Goal: Information Seeking & Learning: Learn about a topic

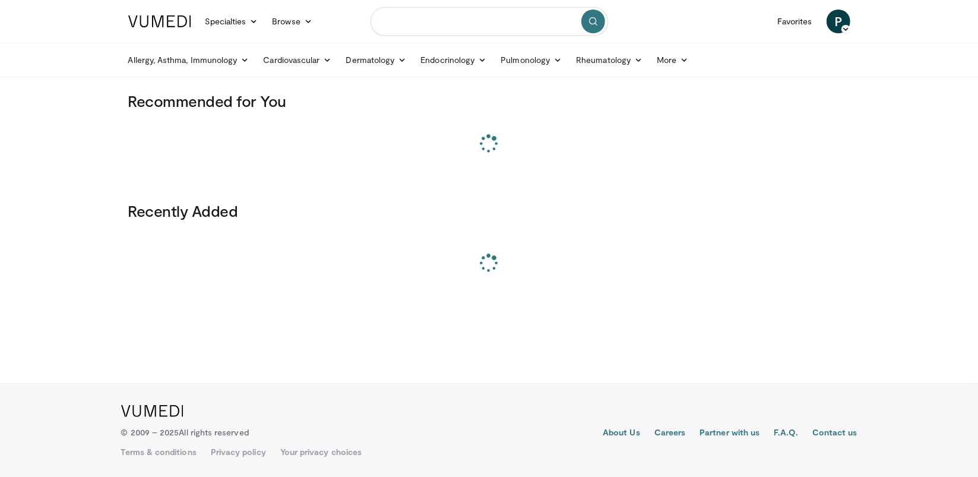
click at [485, 24] on input "Search topics, interventions" at bounding box center [490, 21] width 238 height 29
paste input "**********"
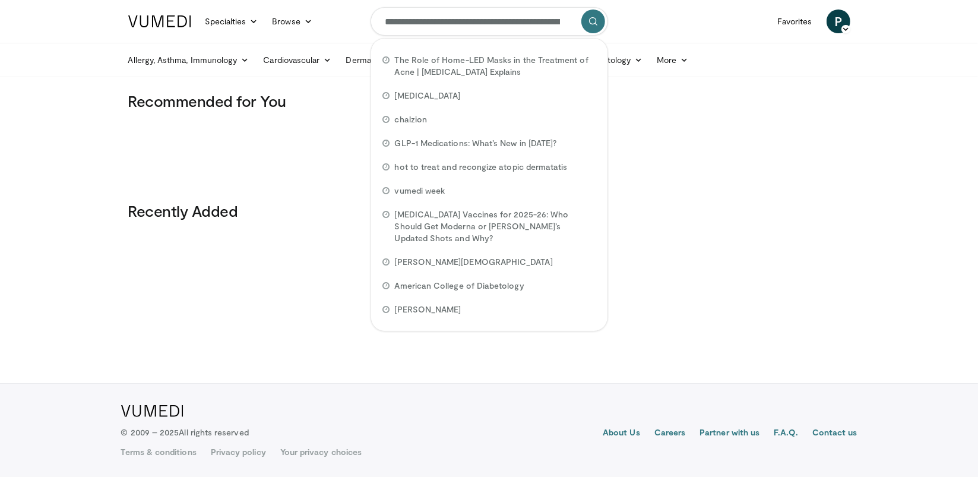
scroll to position [0, 213]
type input "**********"
click at [587, 24] on button "submit" at bounding box center [593, 22] width 24 height 24
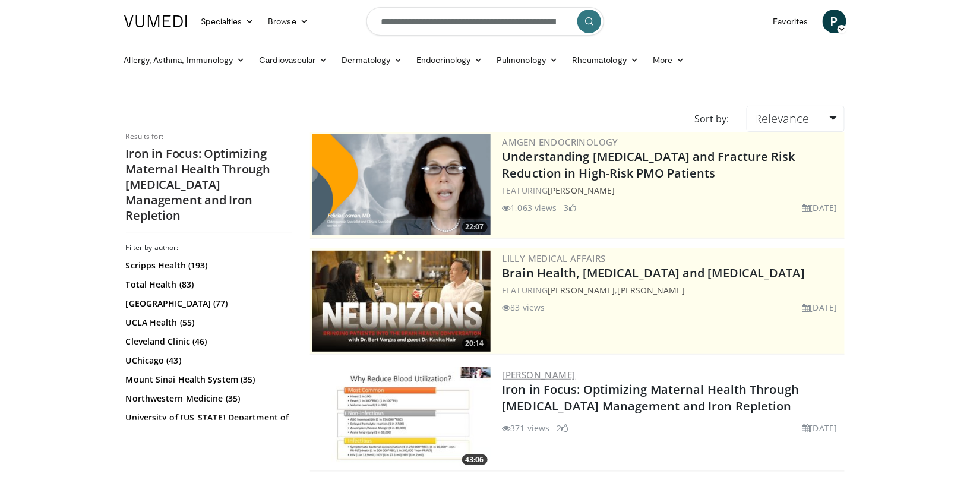
click at [563, 369] on link "Michelle Zeller" at bounding box center [538, 375] width 73 height 12
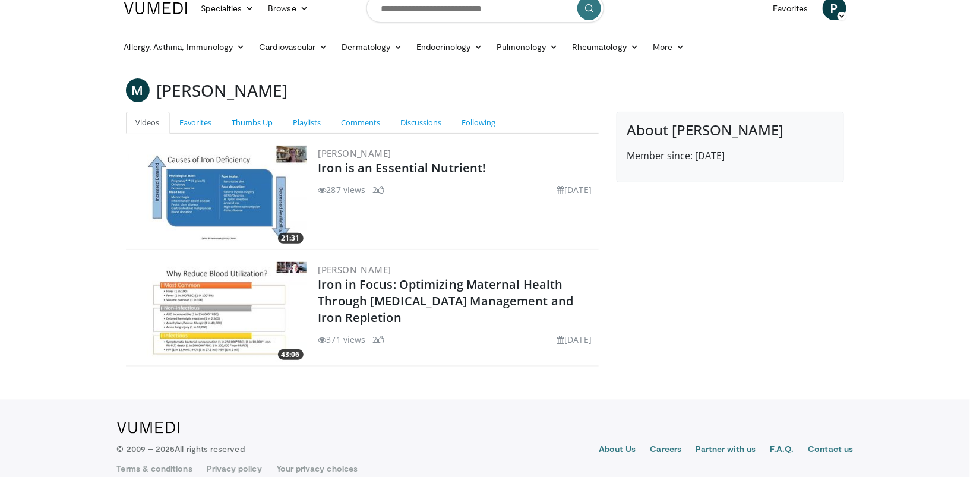
scroll to position [27, 0]
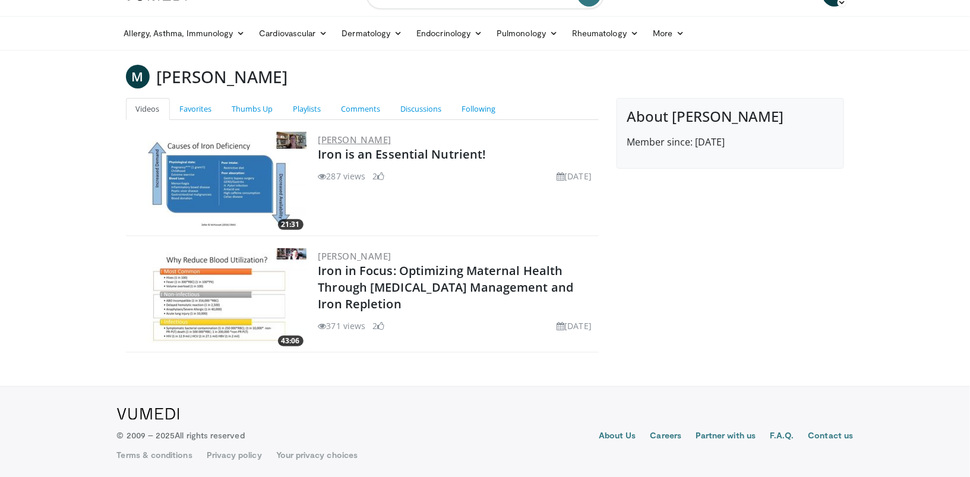
click at [371, 138] on link "Michelle Zeller" at bounding box center [354, 140] width 73 height 12
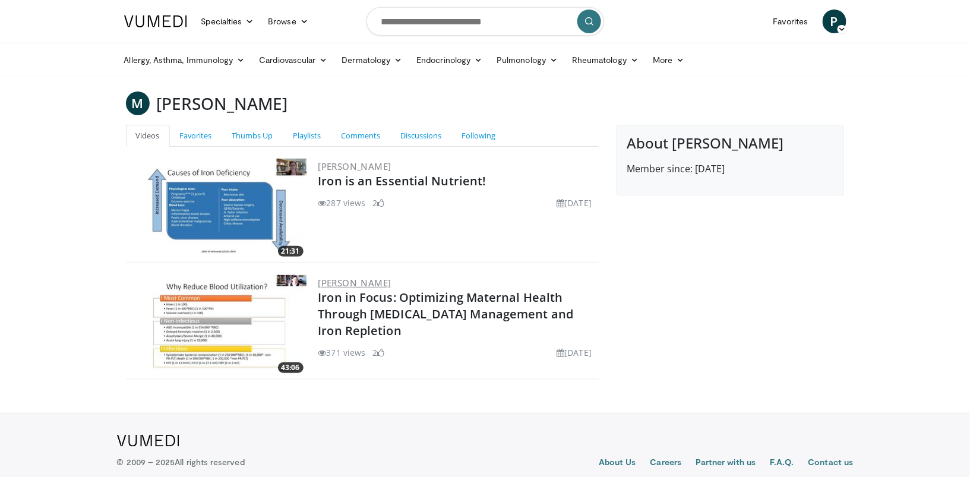
click at [375, 283] on link "Michelle Zeller" at bounding box center [354, 283] width 73 height 12
click at [239, 103] on h3 "[PERSON_NAME]" at bounding box center [222, 103] width 131 height 24
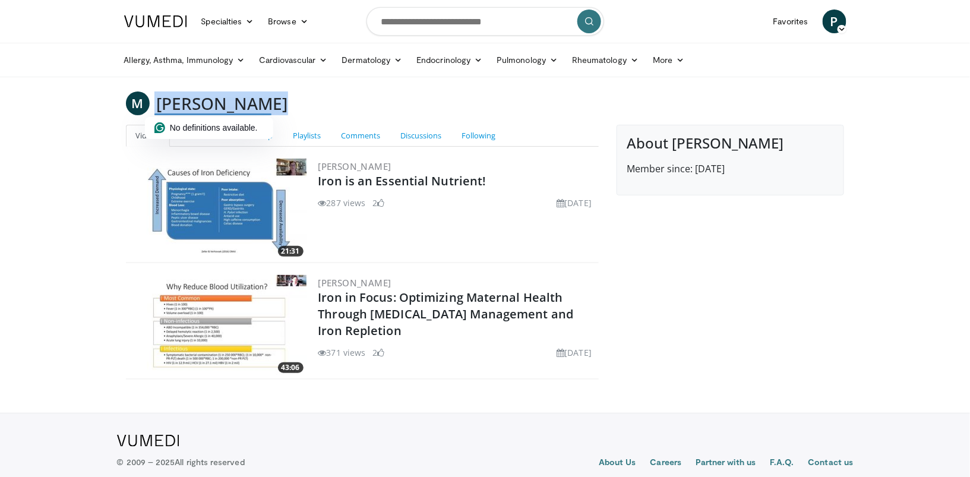
copy main "[PERSON_NAME]"
